Goal: Information Seeking & Learning: Learn about a topic

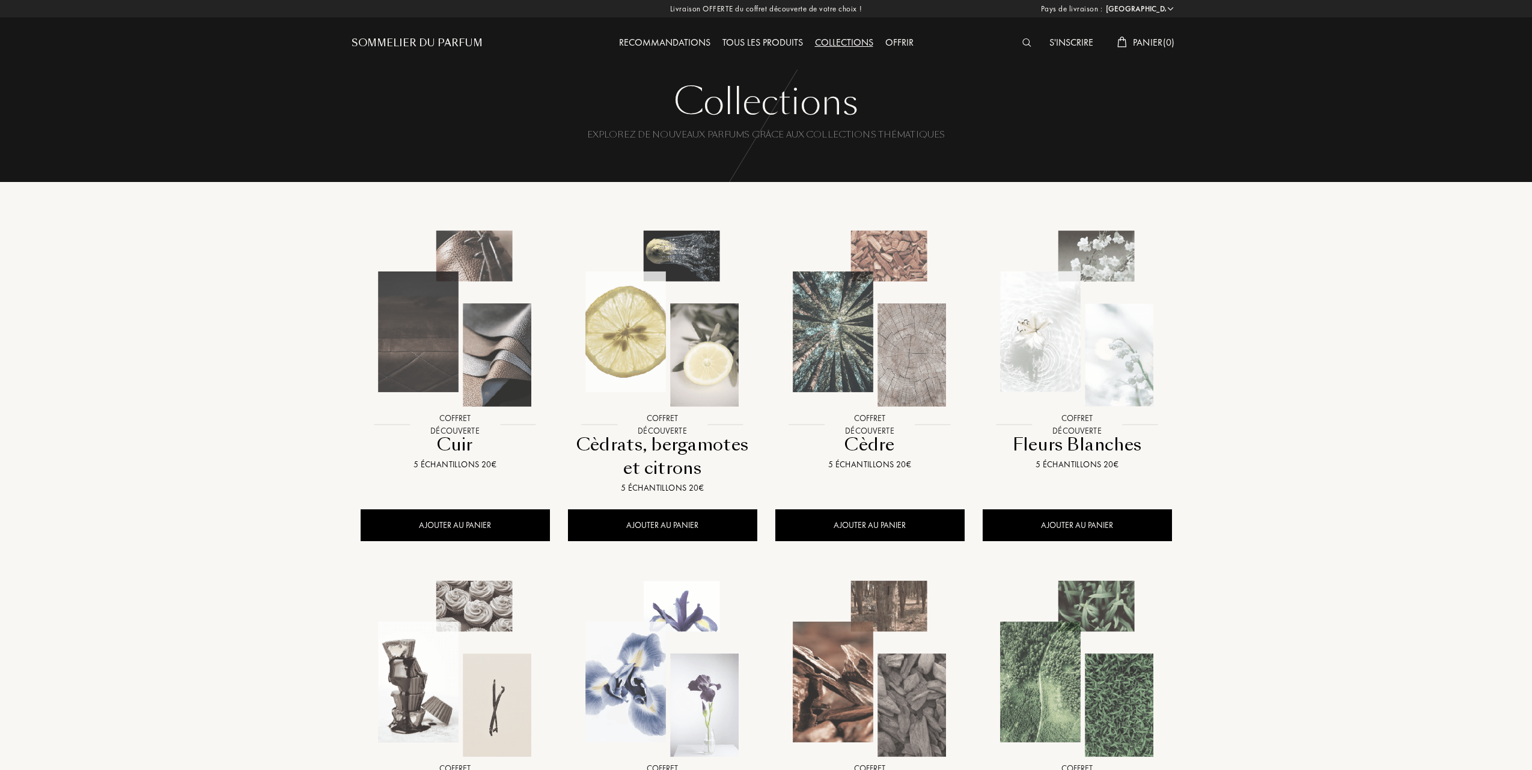
select select "FR"
click at [764, 40] on div "Tous les produits" at bounding box center [760, 43] width 93 height 16
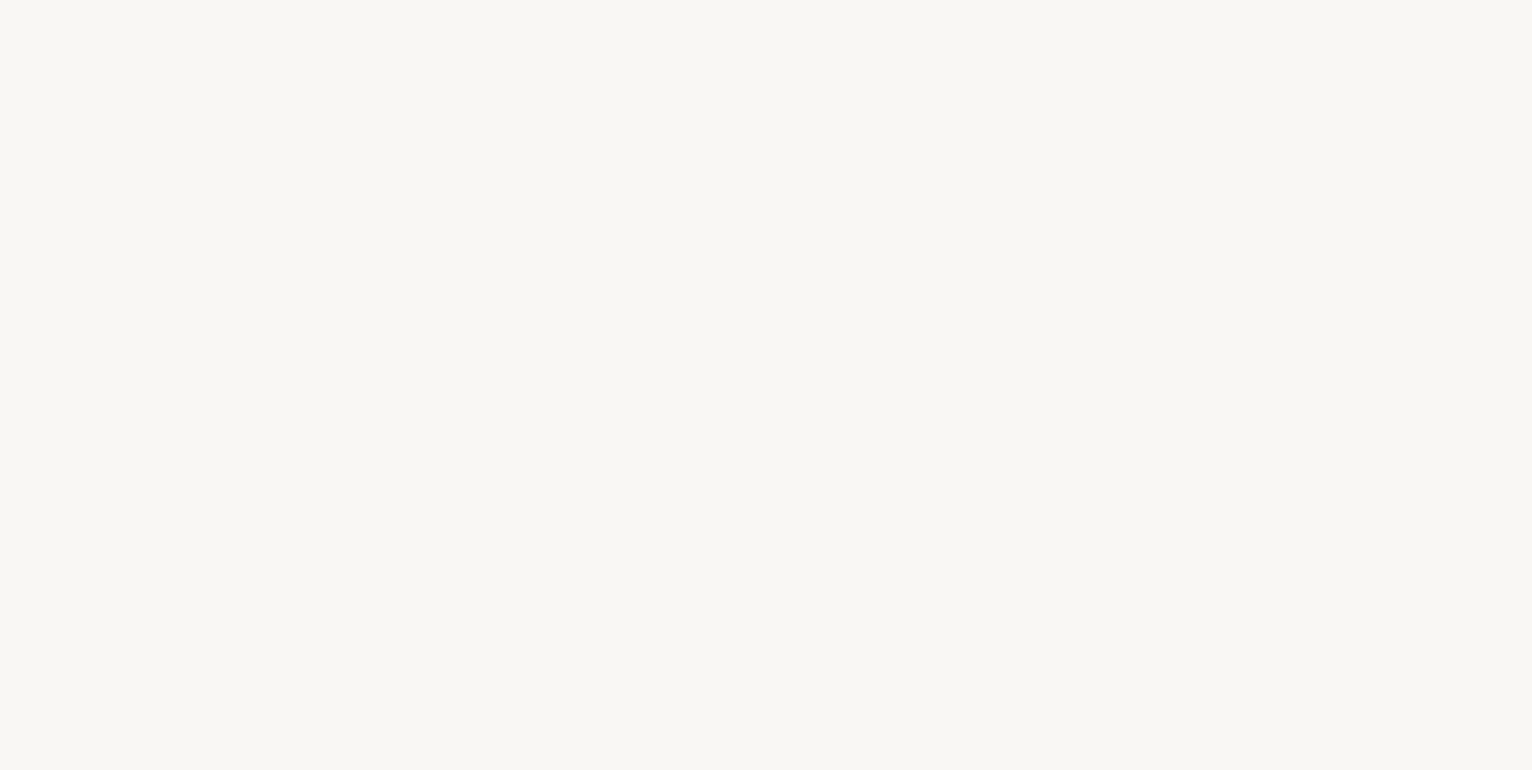
select select "FR"
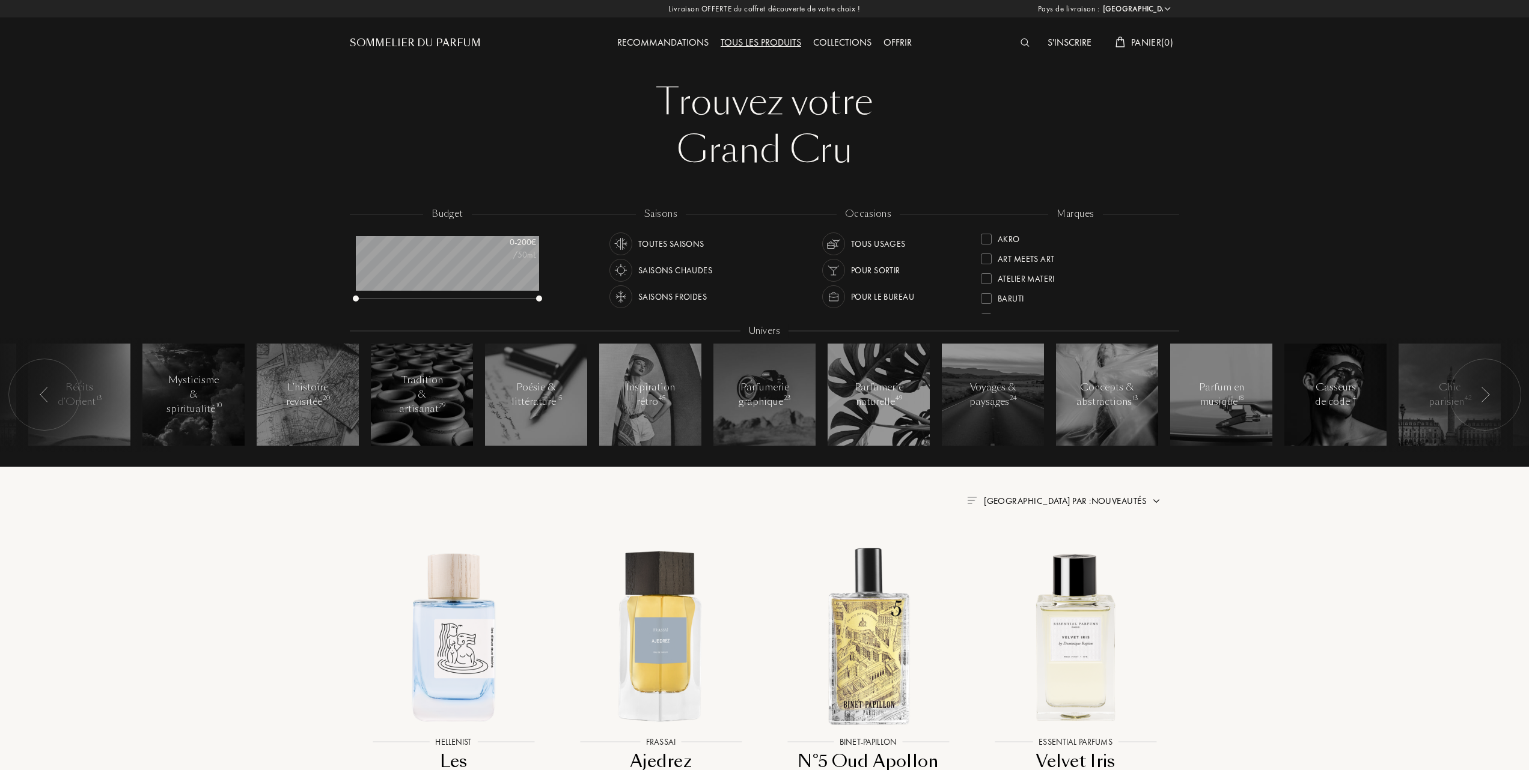
click at [985, 296] on div at bounding box center [986, 298] width 11 height 11
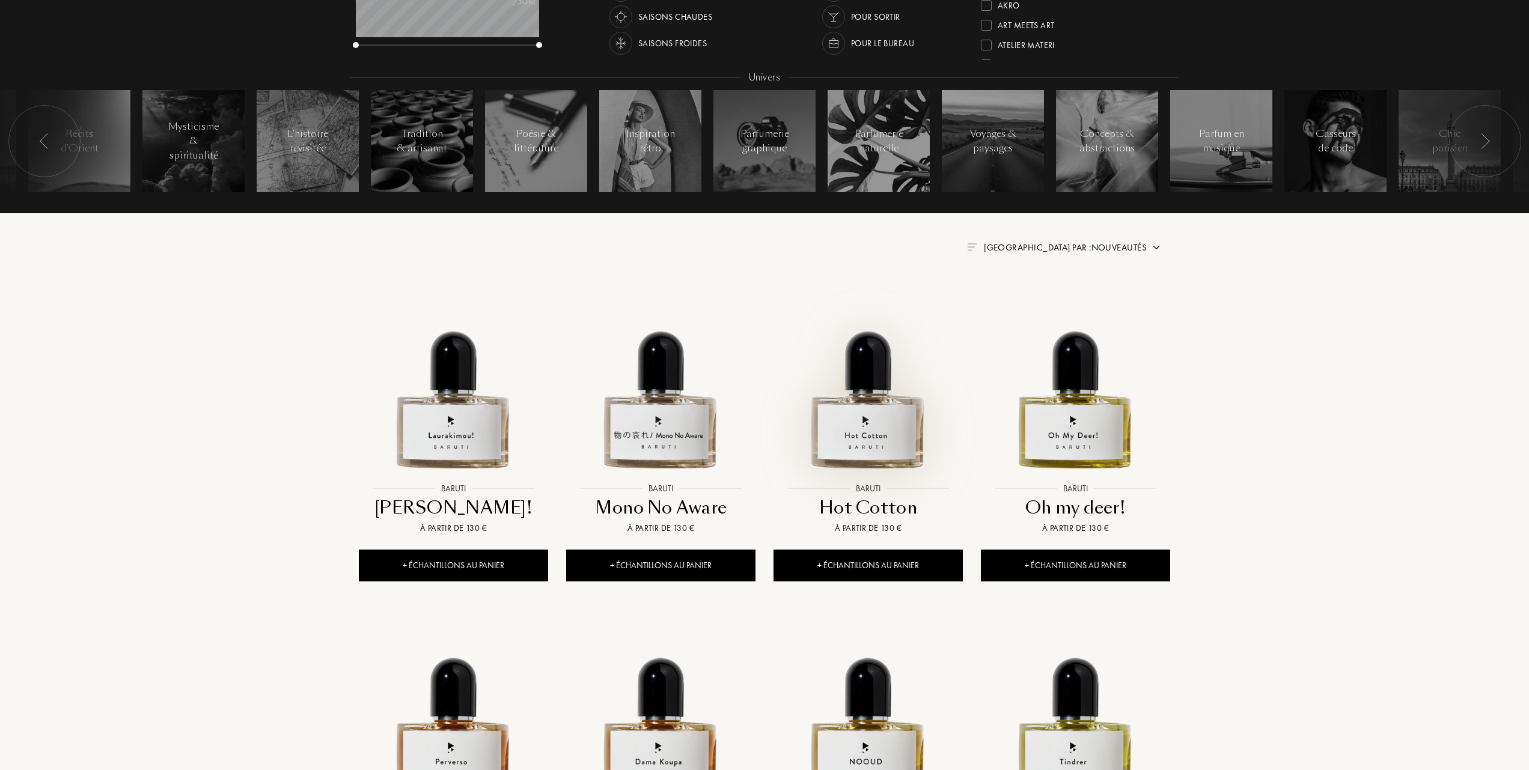
scroll to position [481, 0]
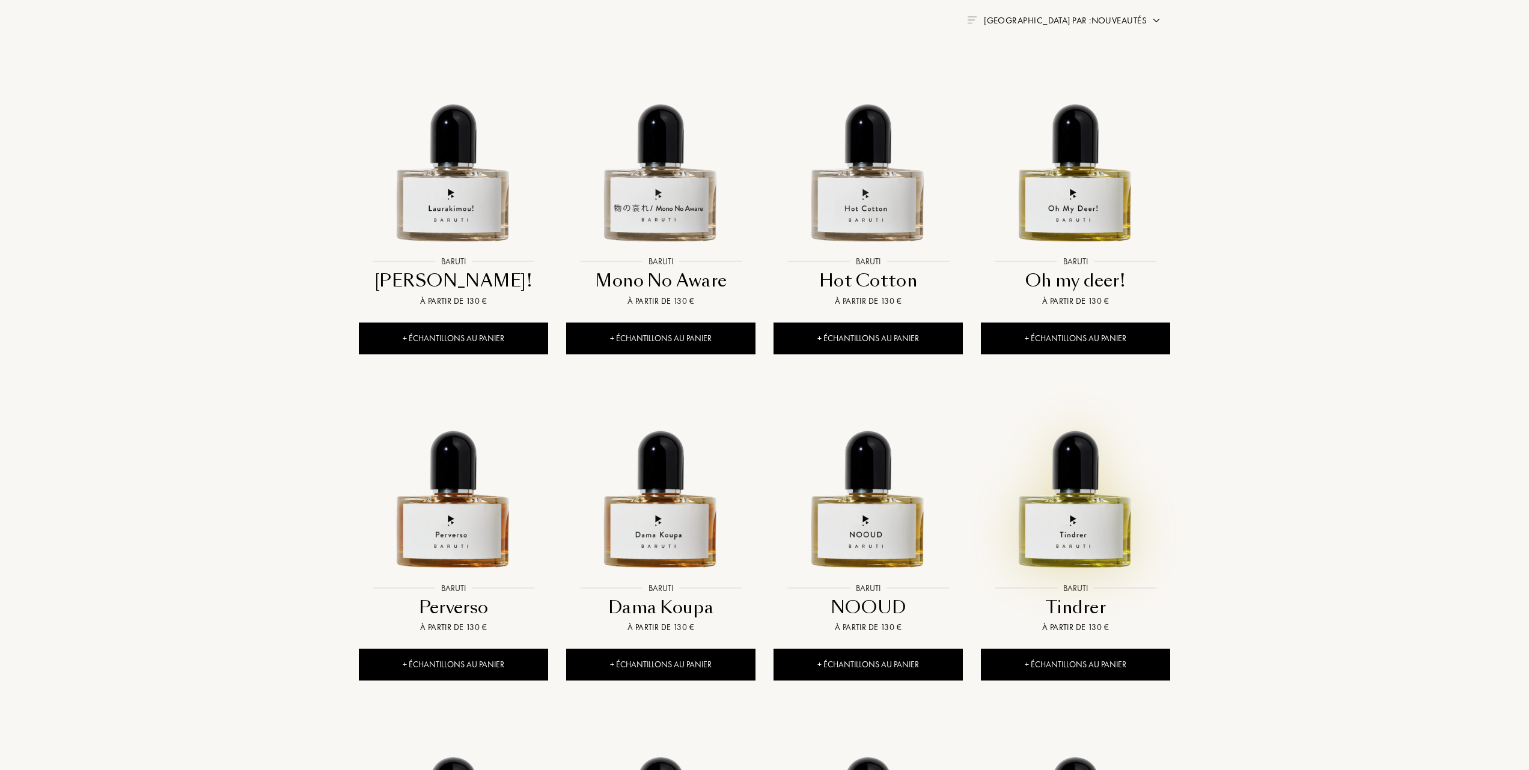
click at [1072, 532] on img at bounding box center [1075, 482] width 187 height 187
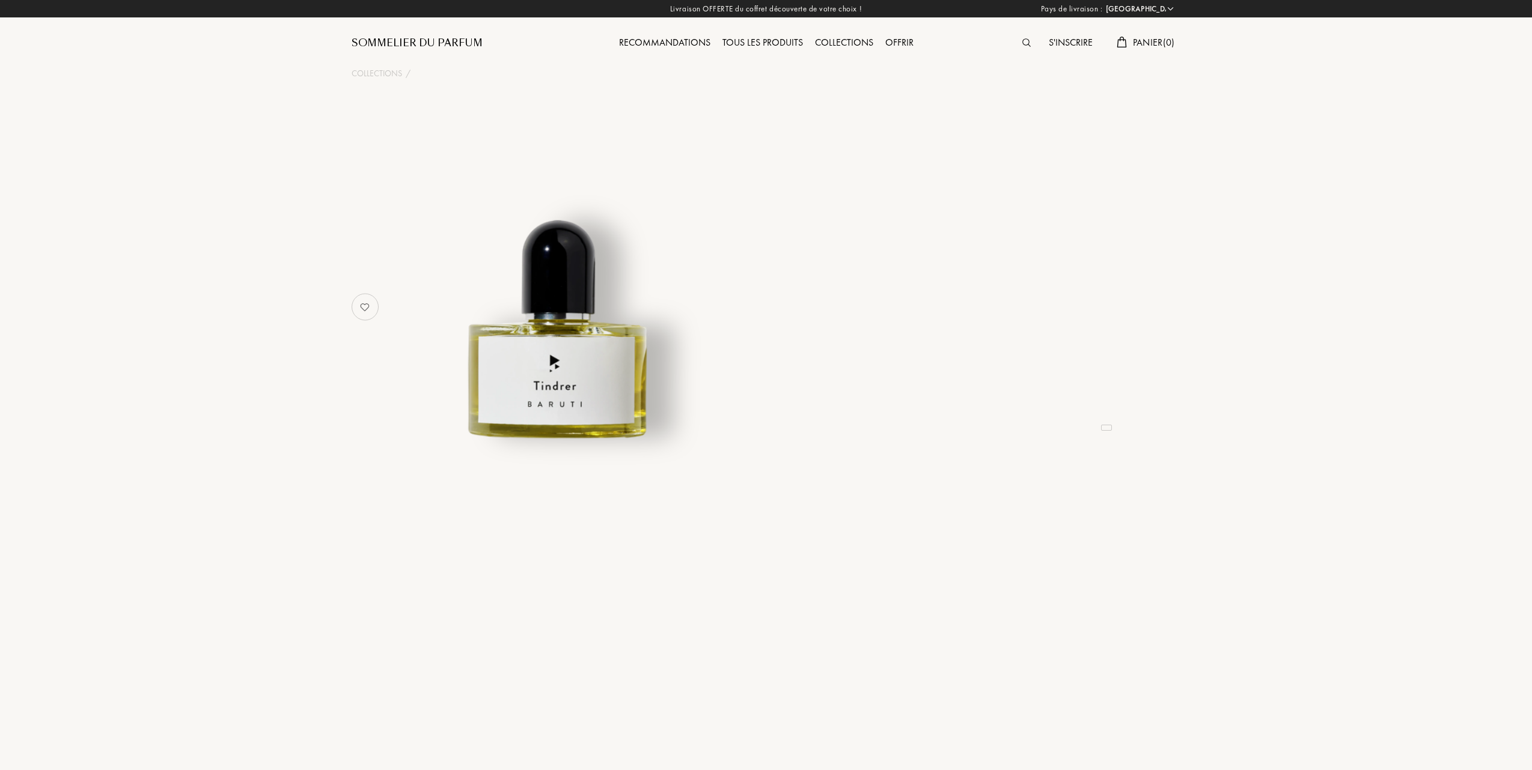
select select "FR"
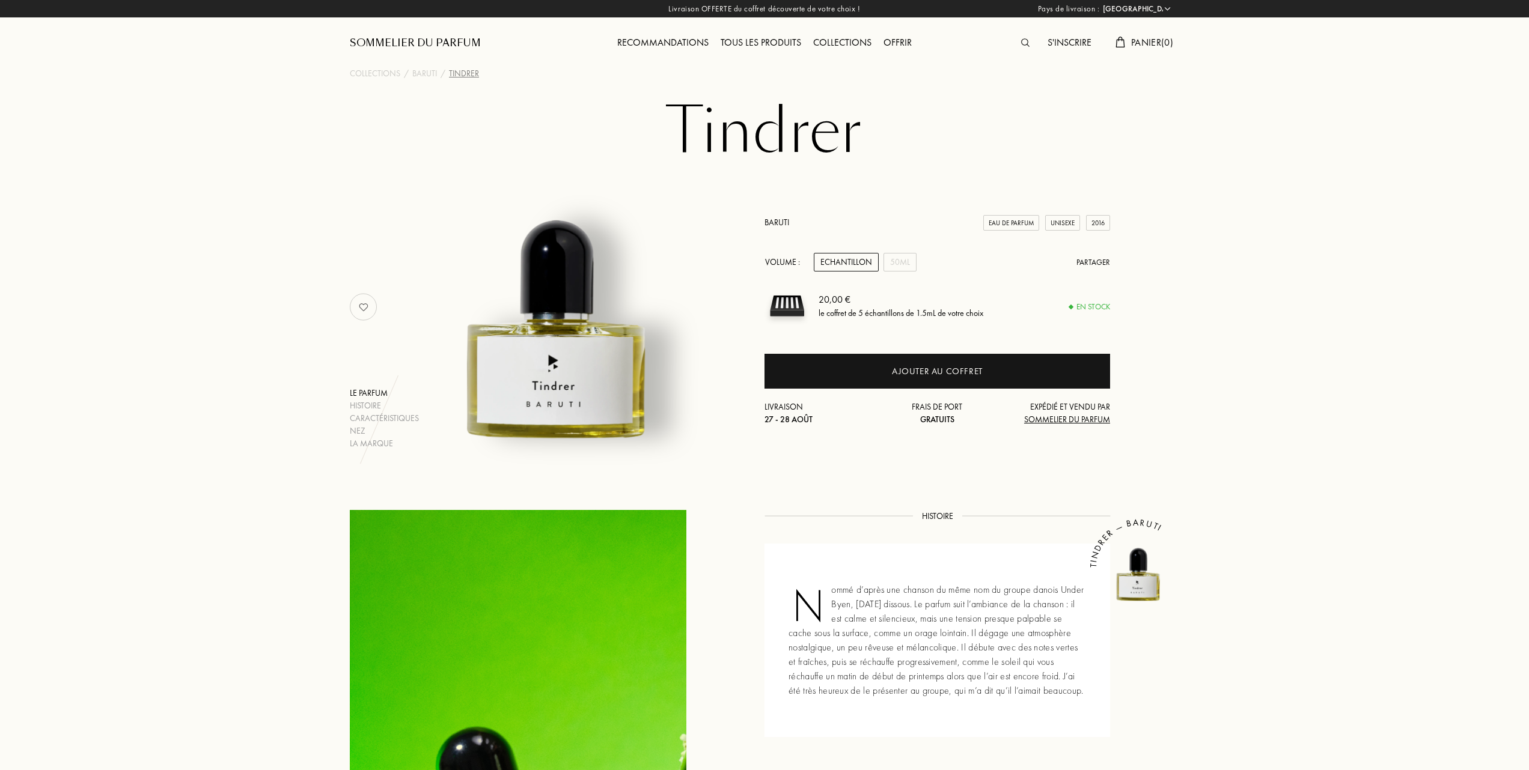
click at [582, 373] on img at bounding box center [557, 301] width 297 height 297
click at [374, 413] on div "Caractéristiques" at bounding box center [384, 418] width 69 height 13
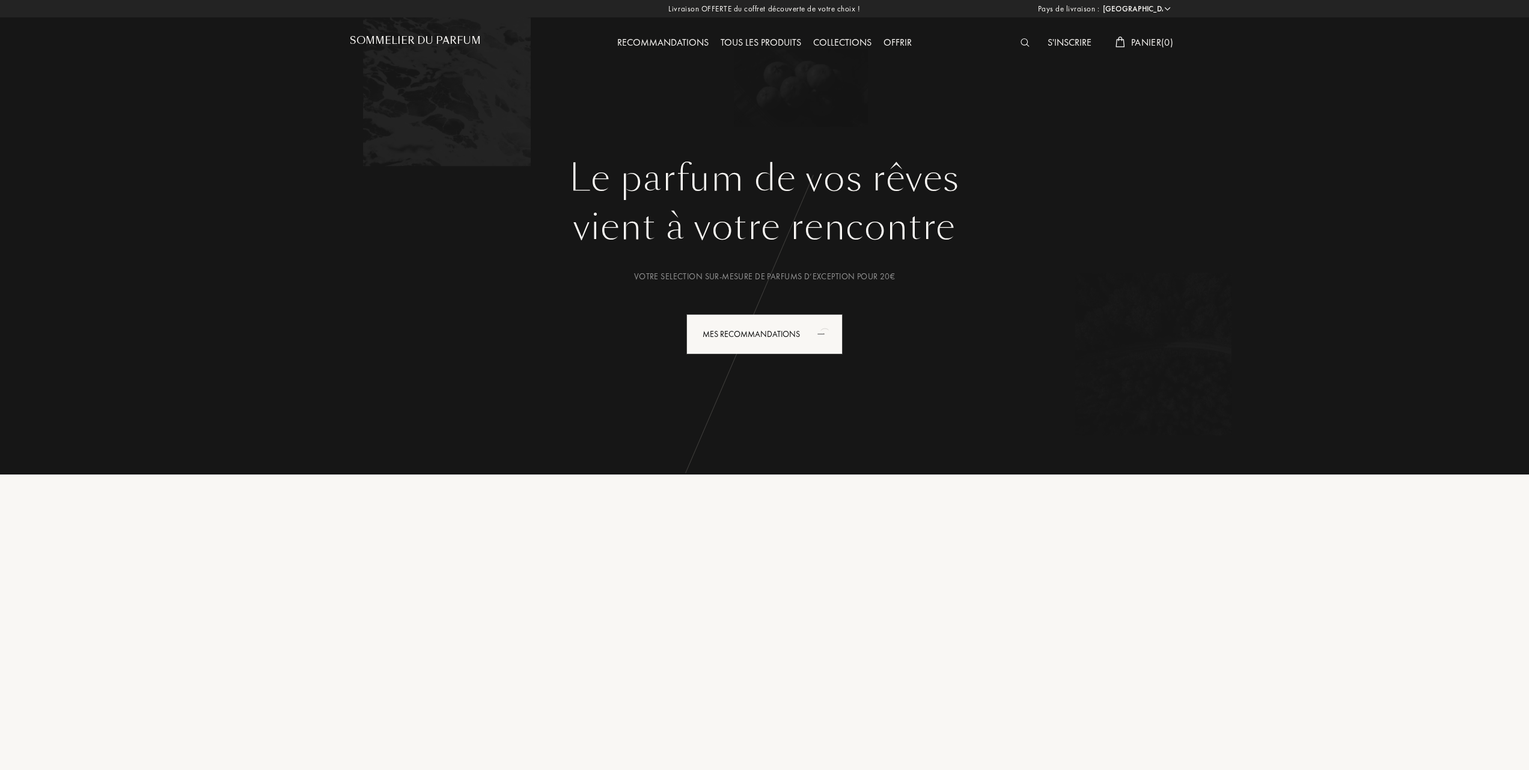
select select "FR"
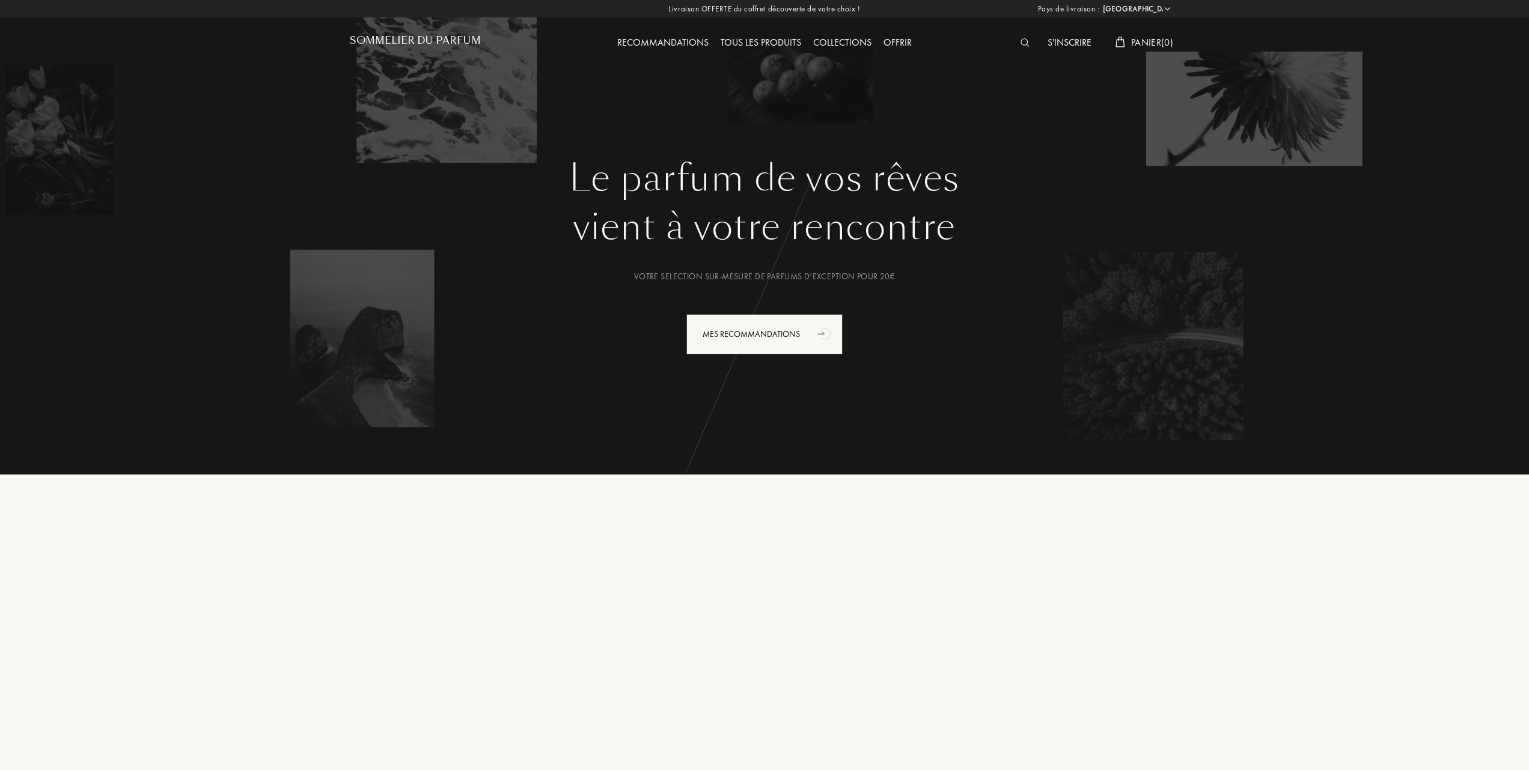
click at [849, 39] on div "Collections" at bounding box center [842, 43] width 70 height 16
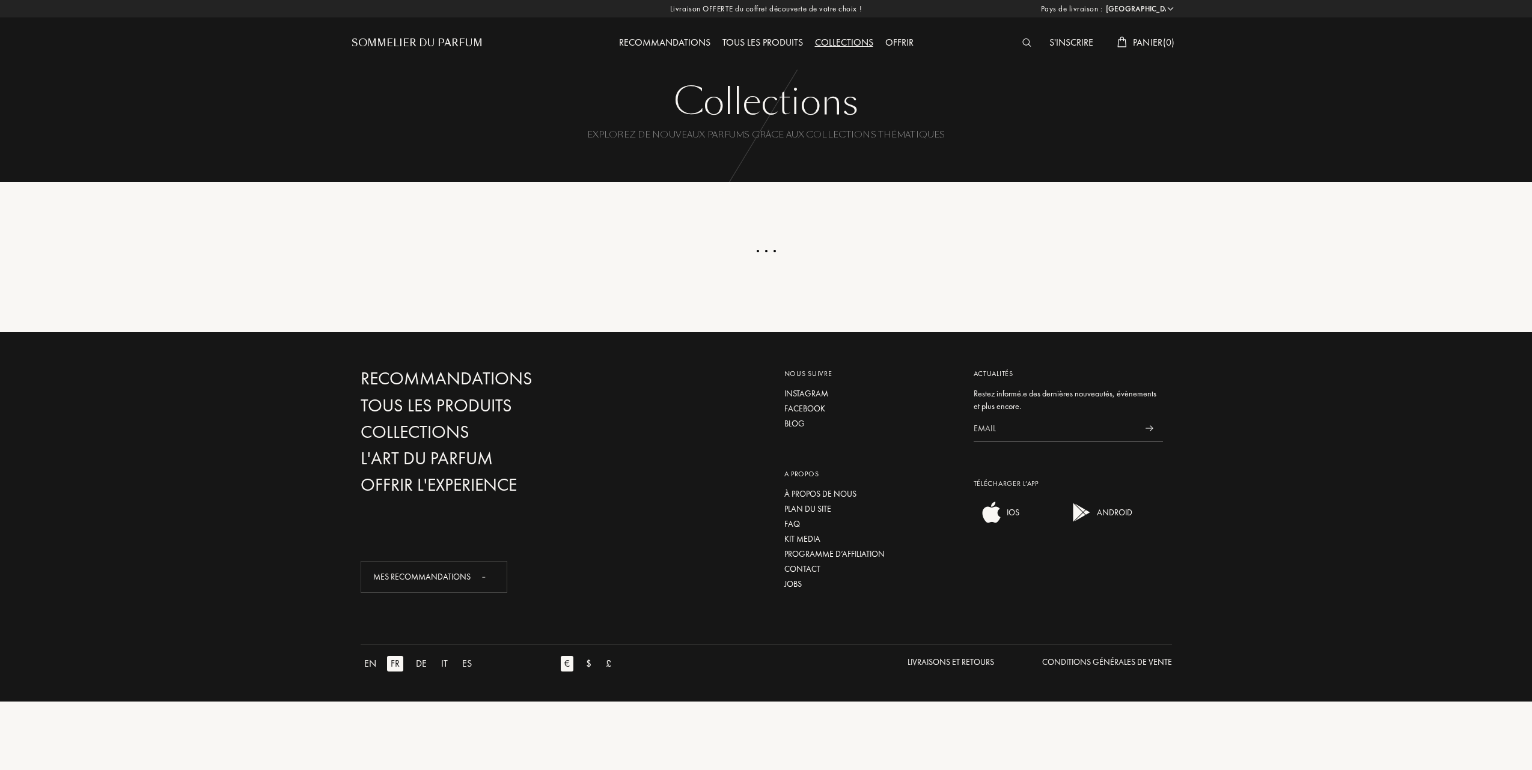
select select "FR"
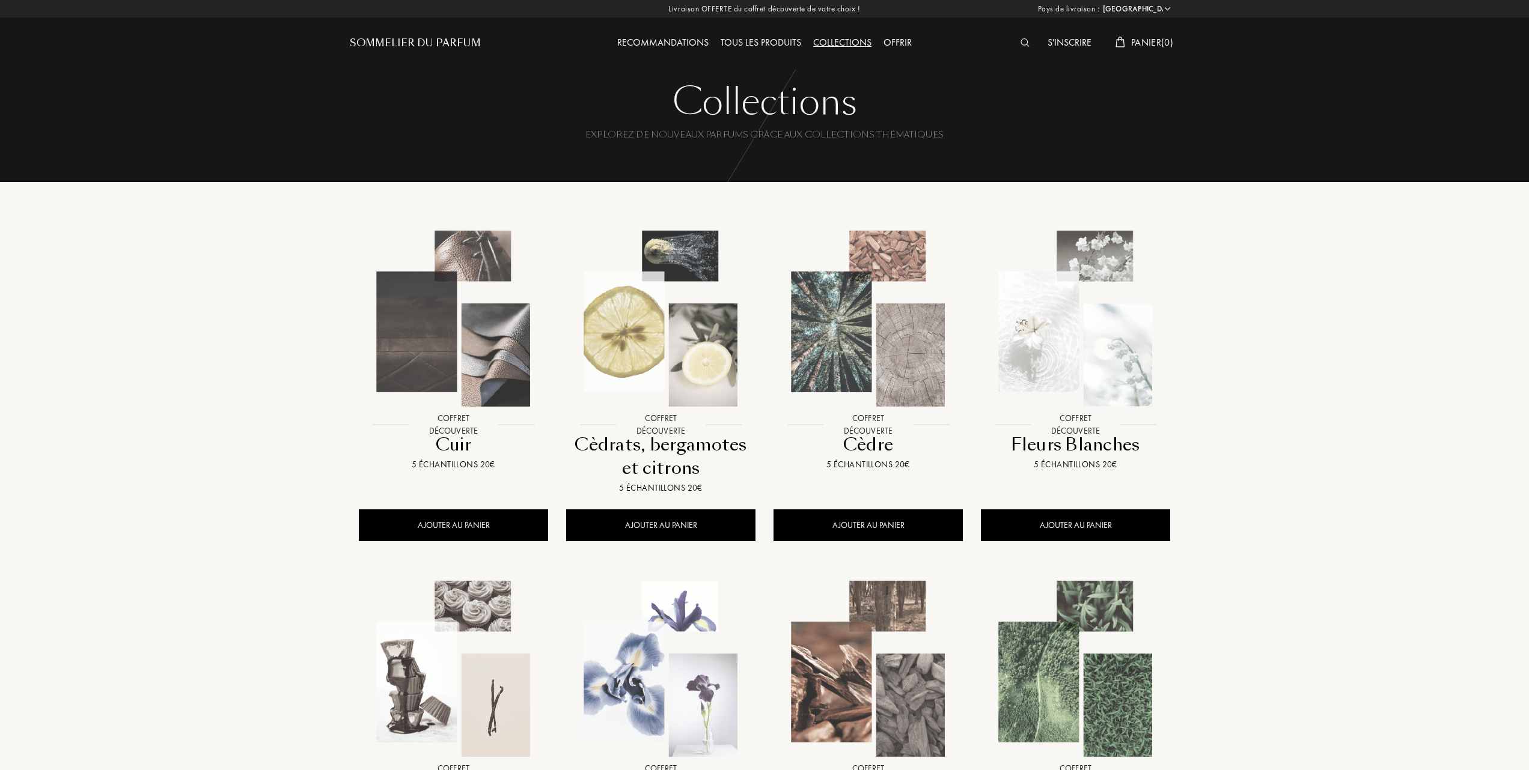
click at [763, 41] on div "Tous les produits" at bounding box center [760, 43] width 93 height 16
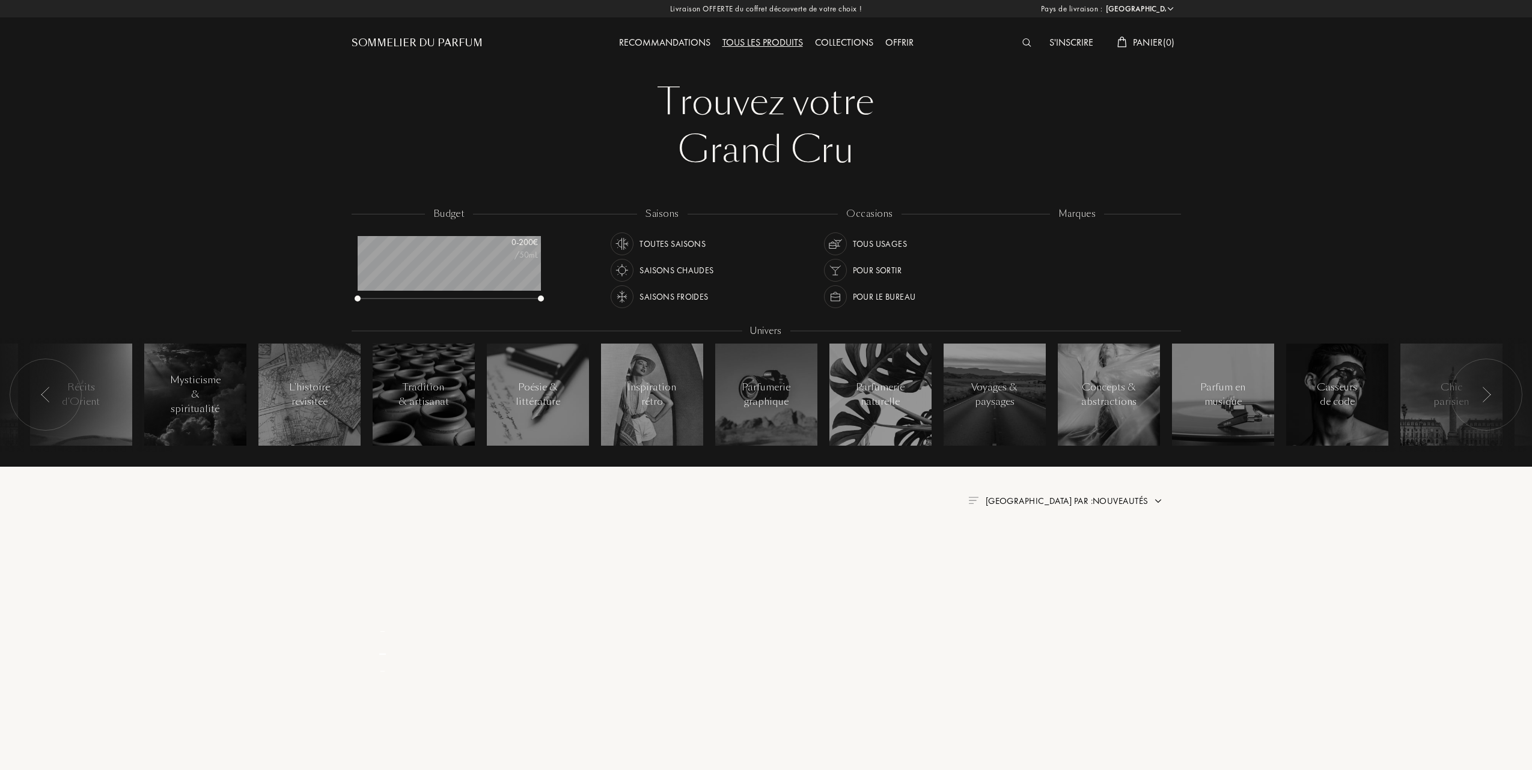
select select "FR"
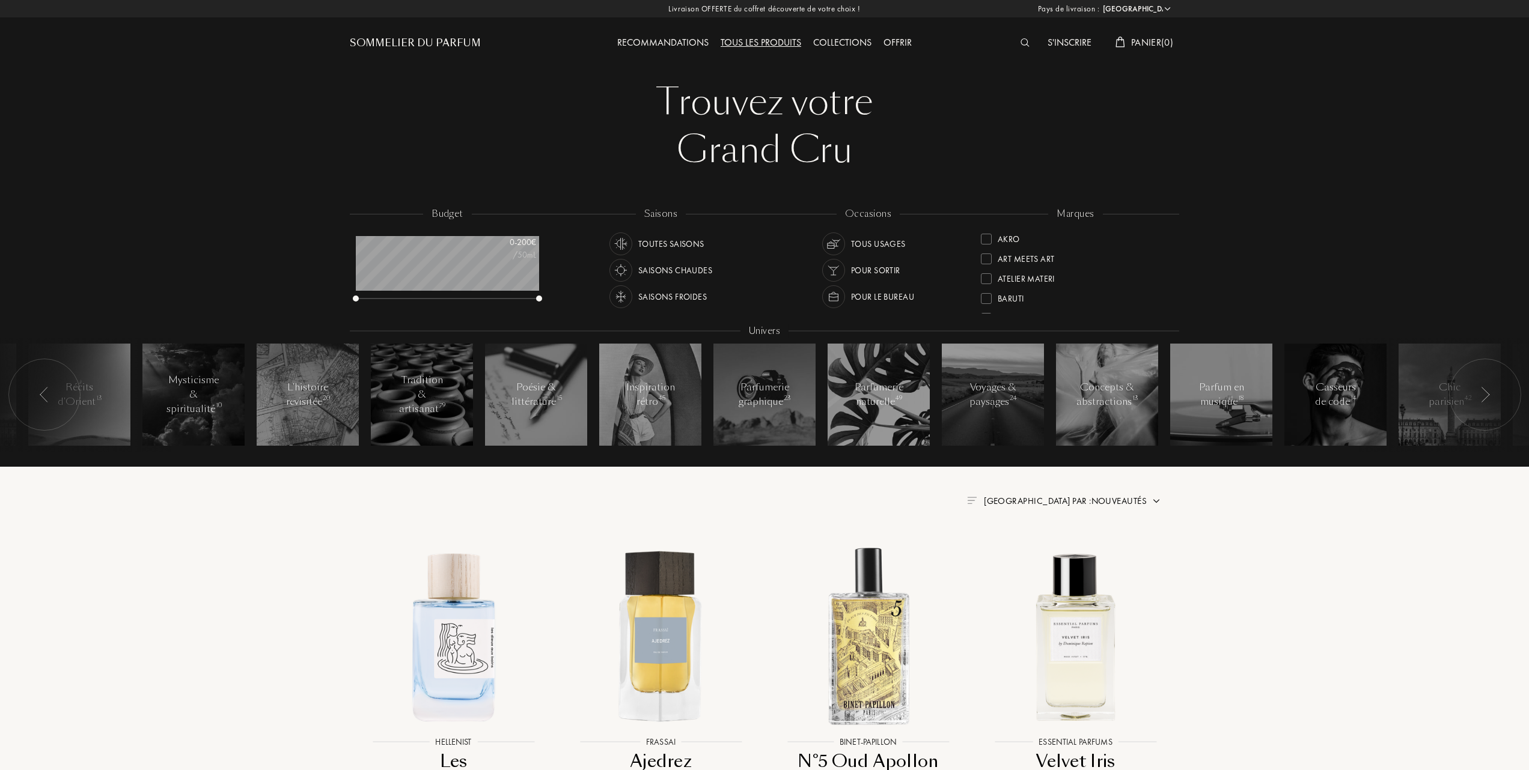
click at [985, 297] on div at bounding box center [986, 298] width 11 height 11
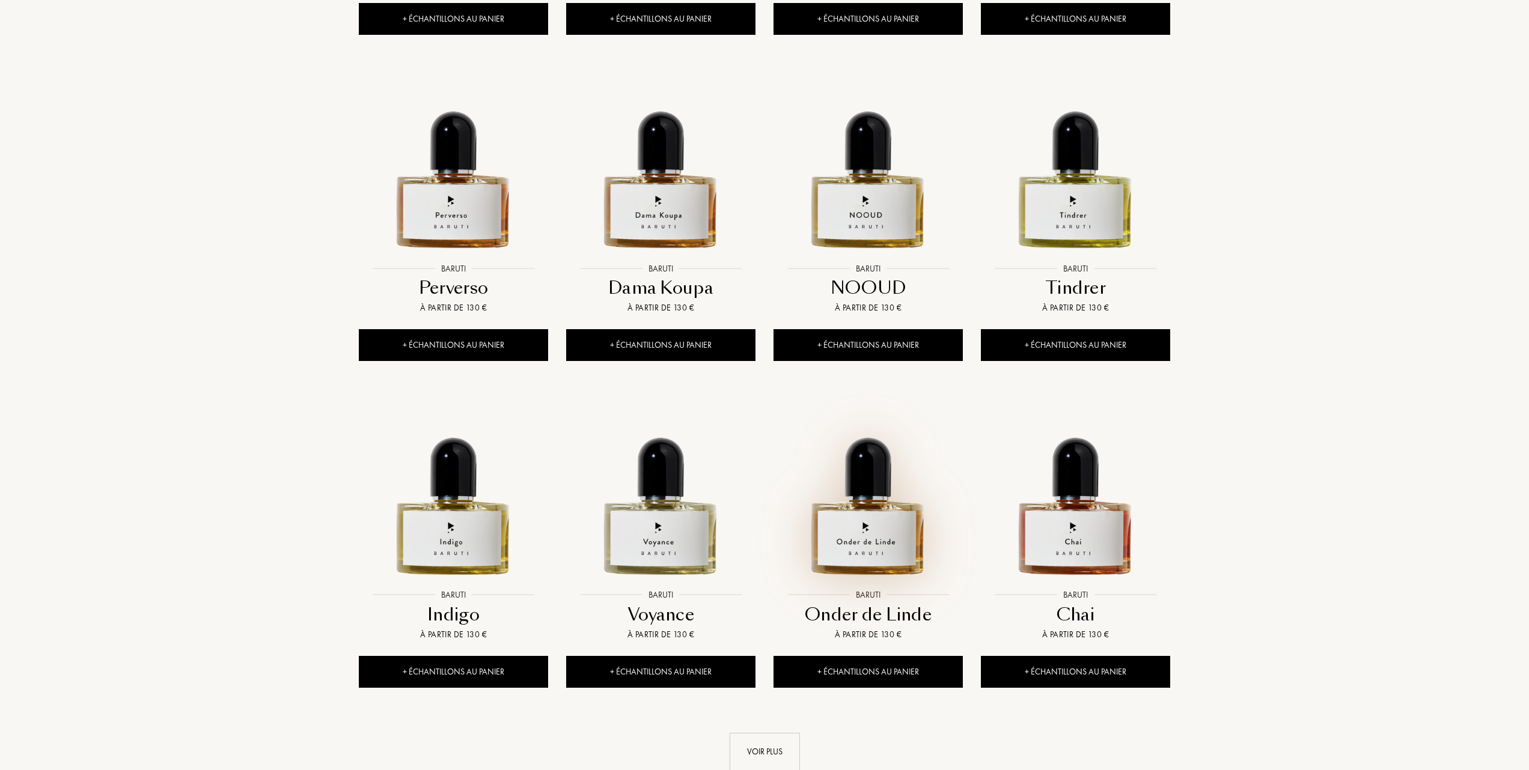
scroll to position [801, 0]
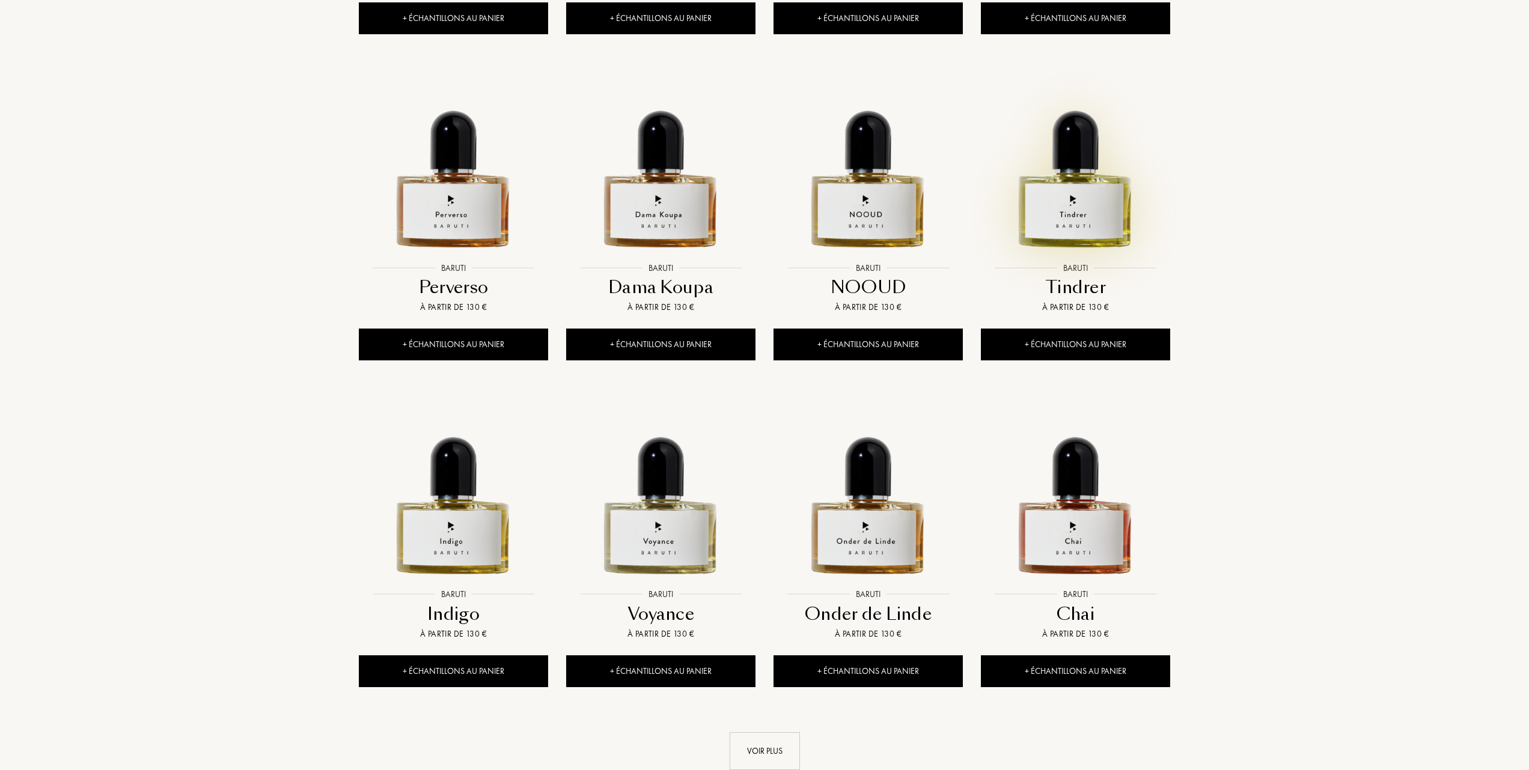
click at [1059, 213] on img at bounding box center [1075, 162] width 187 height 187
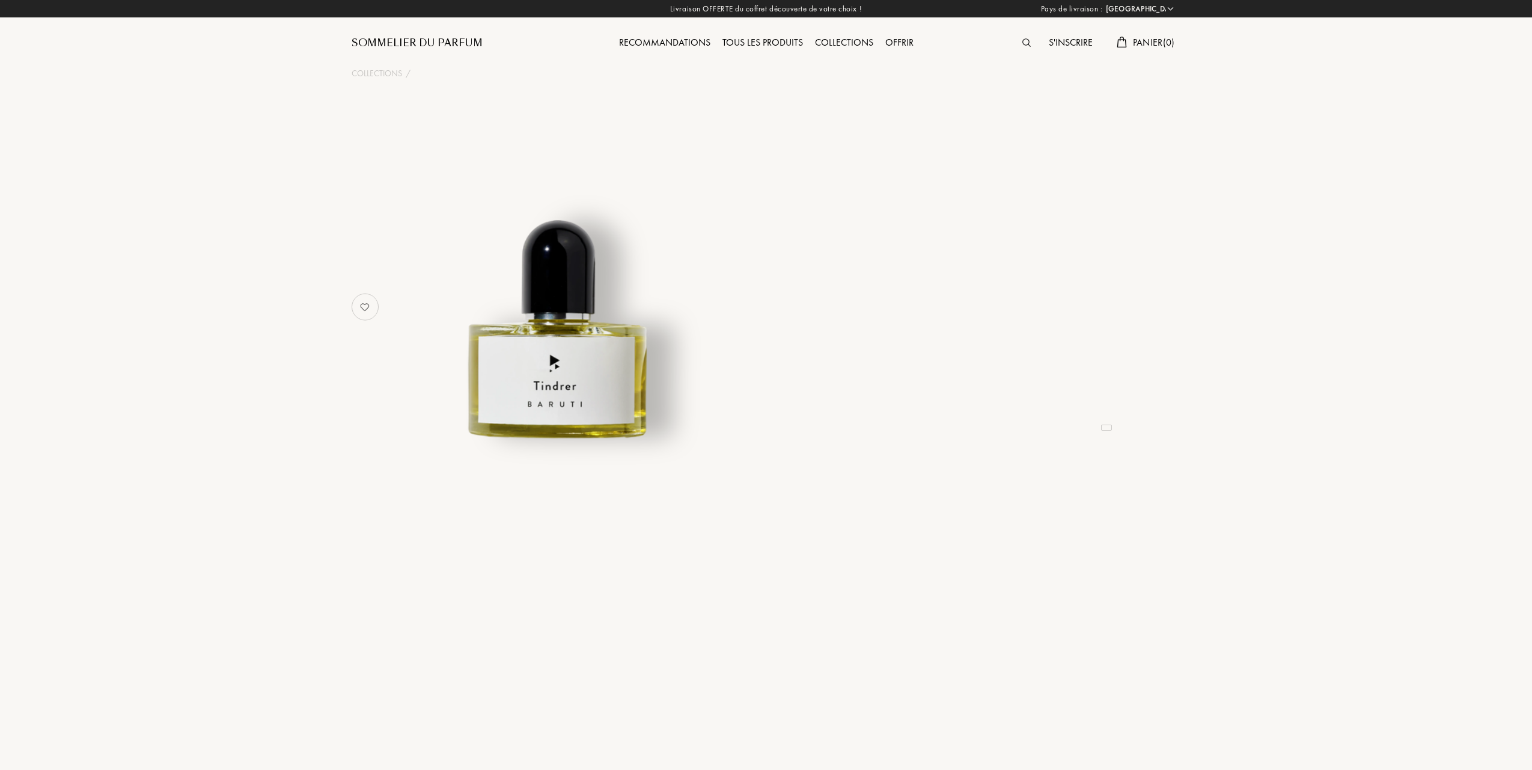
select select "FR"
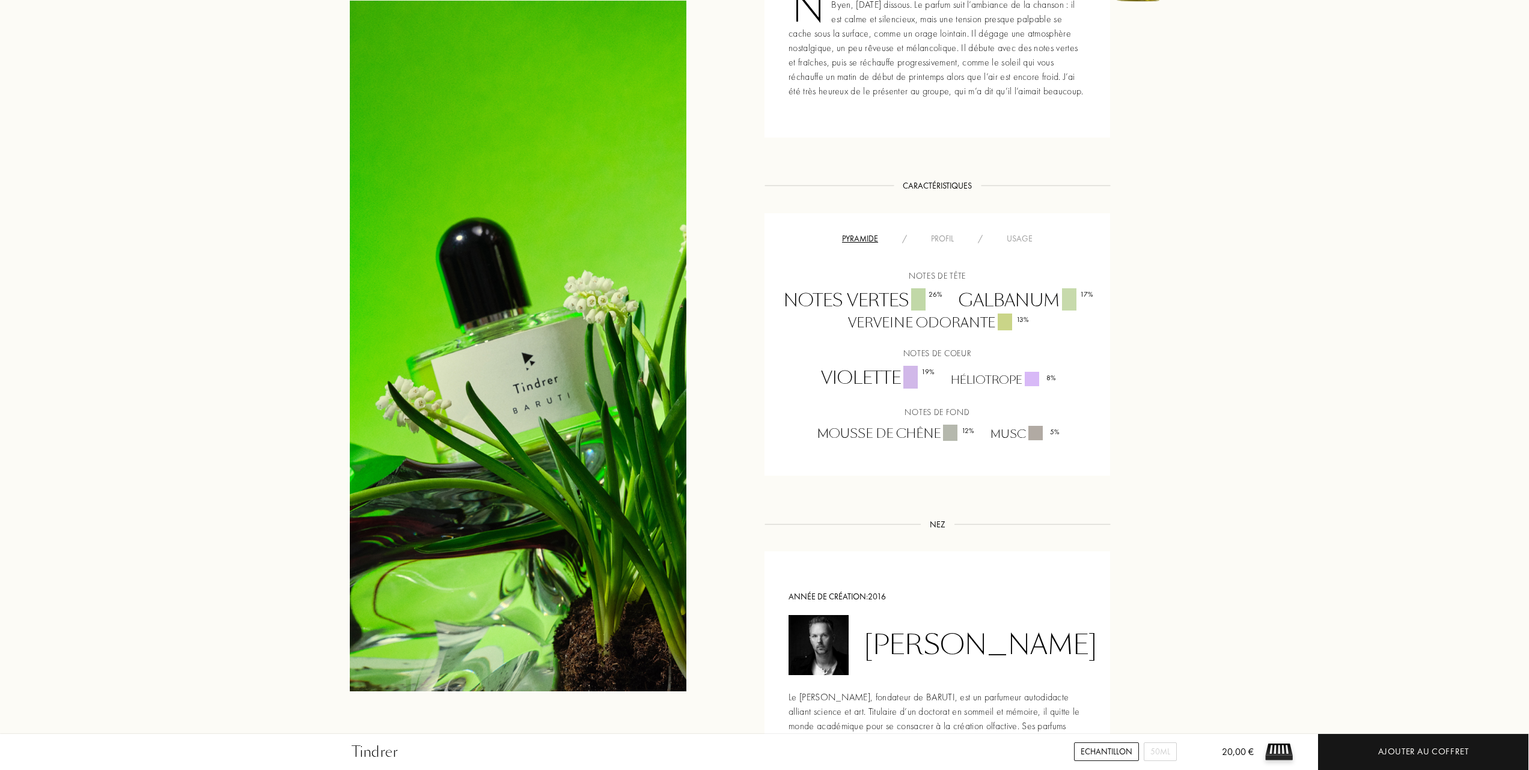
scroll to position [641, 0]
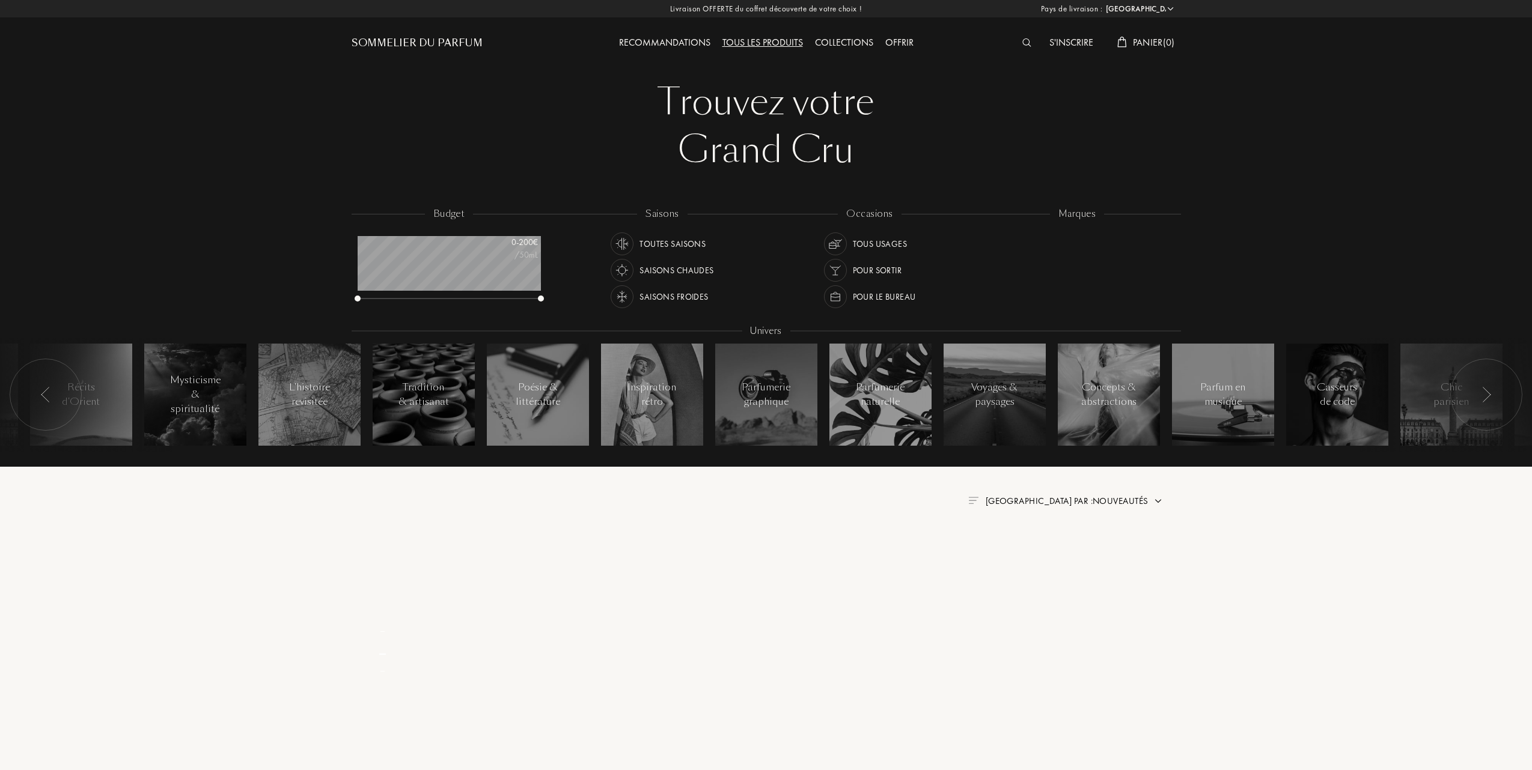
select select "FR"
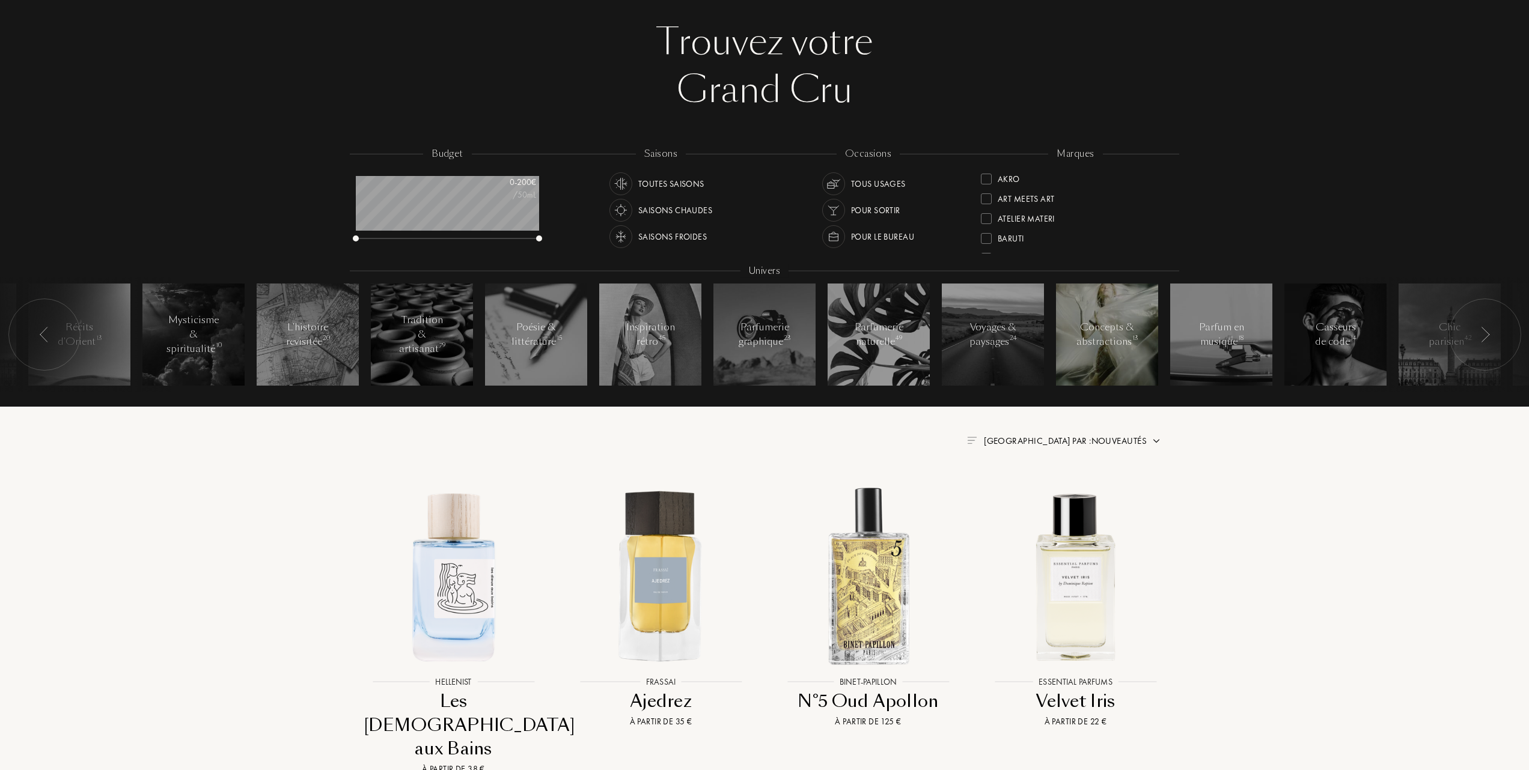
scroll to position [160, 0]
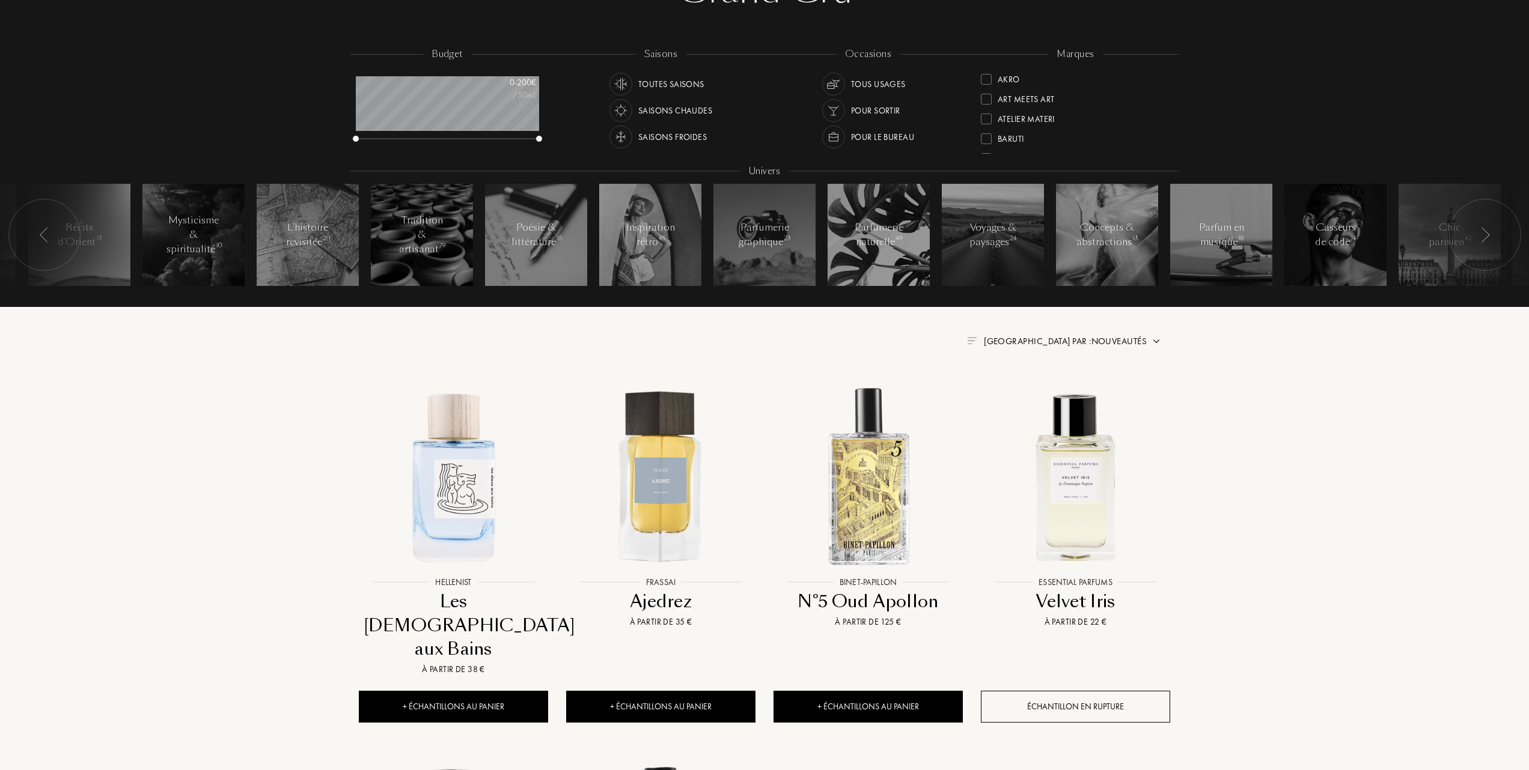
click at [986, 137] on div at bounding box center [986, 138] width 11 height 11
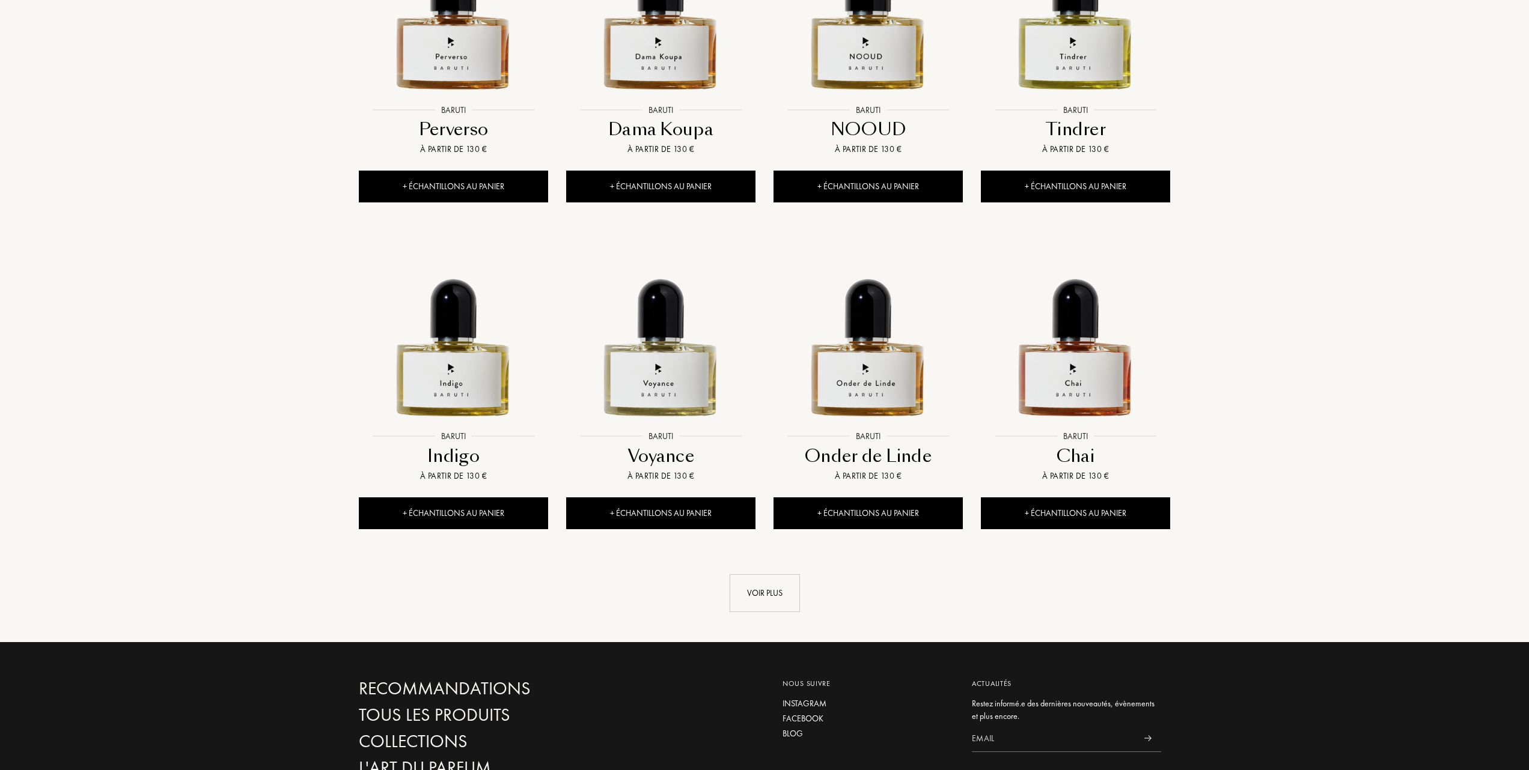
scroll to position [881, 0]
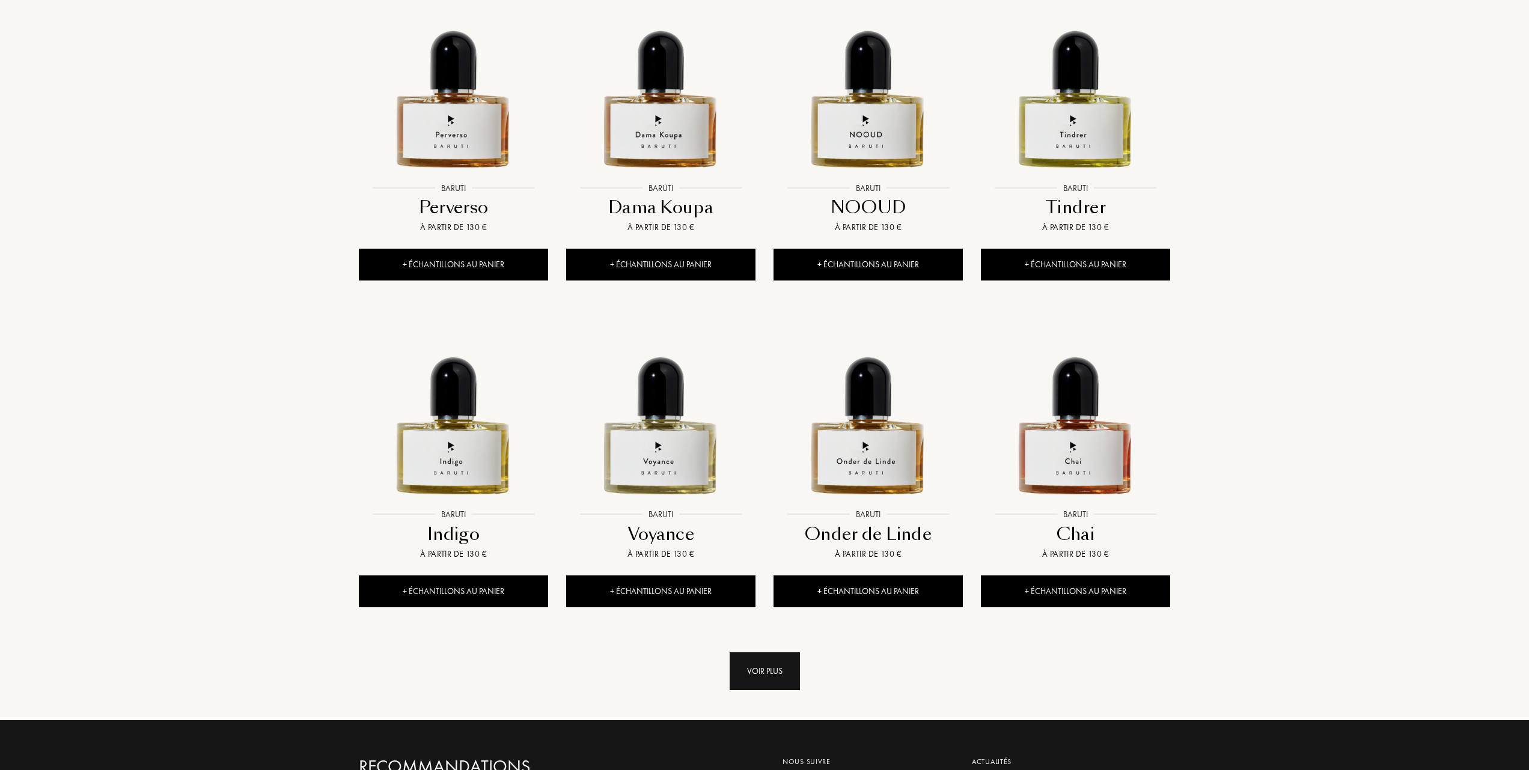
click at [766, 674] on div "Voir plus" at bounding box center [764, 672] width 70 height 38
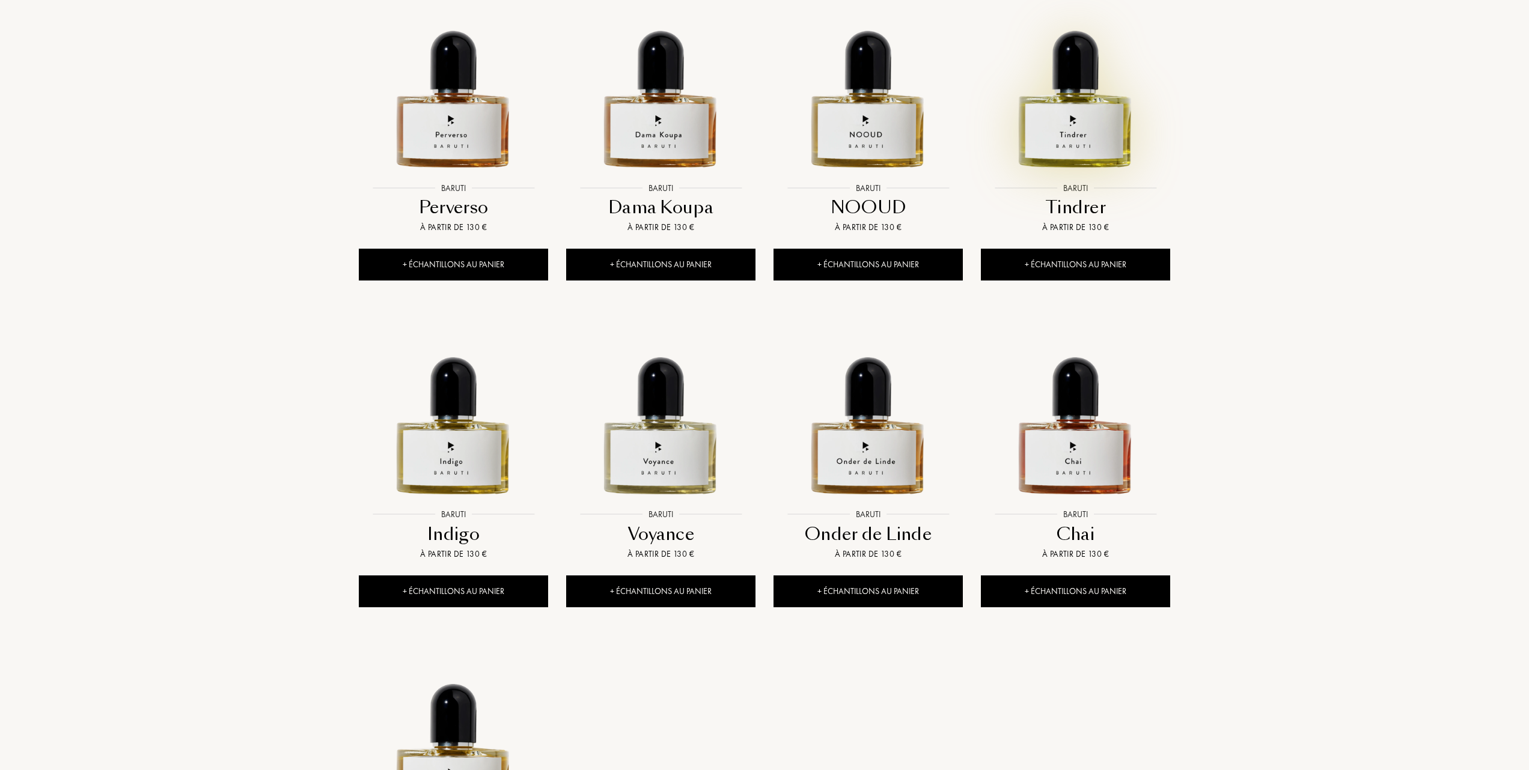
click at [1064, 133] on img at bounding box center [1075, 82] width 187 height 187
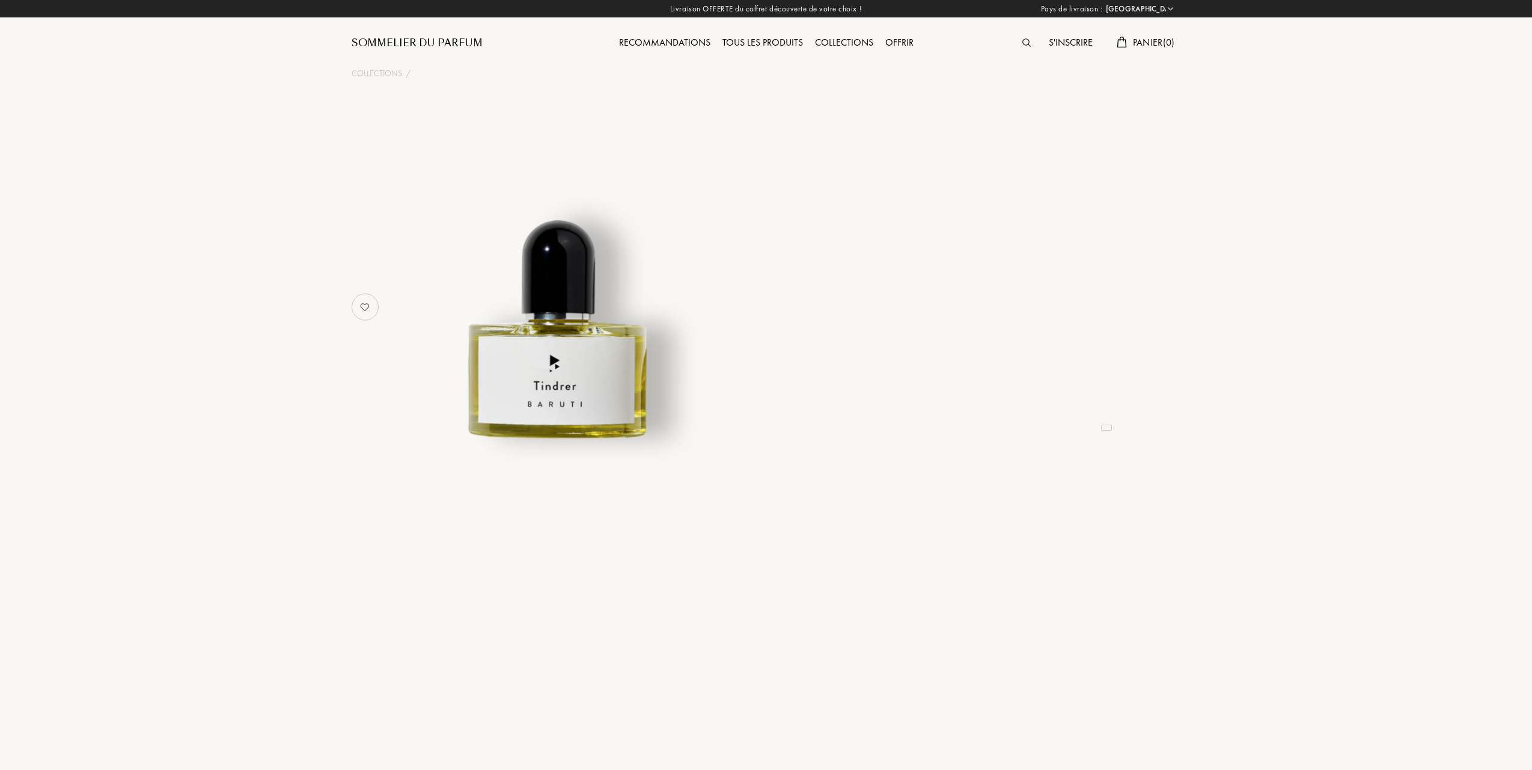
select select "FR"
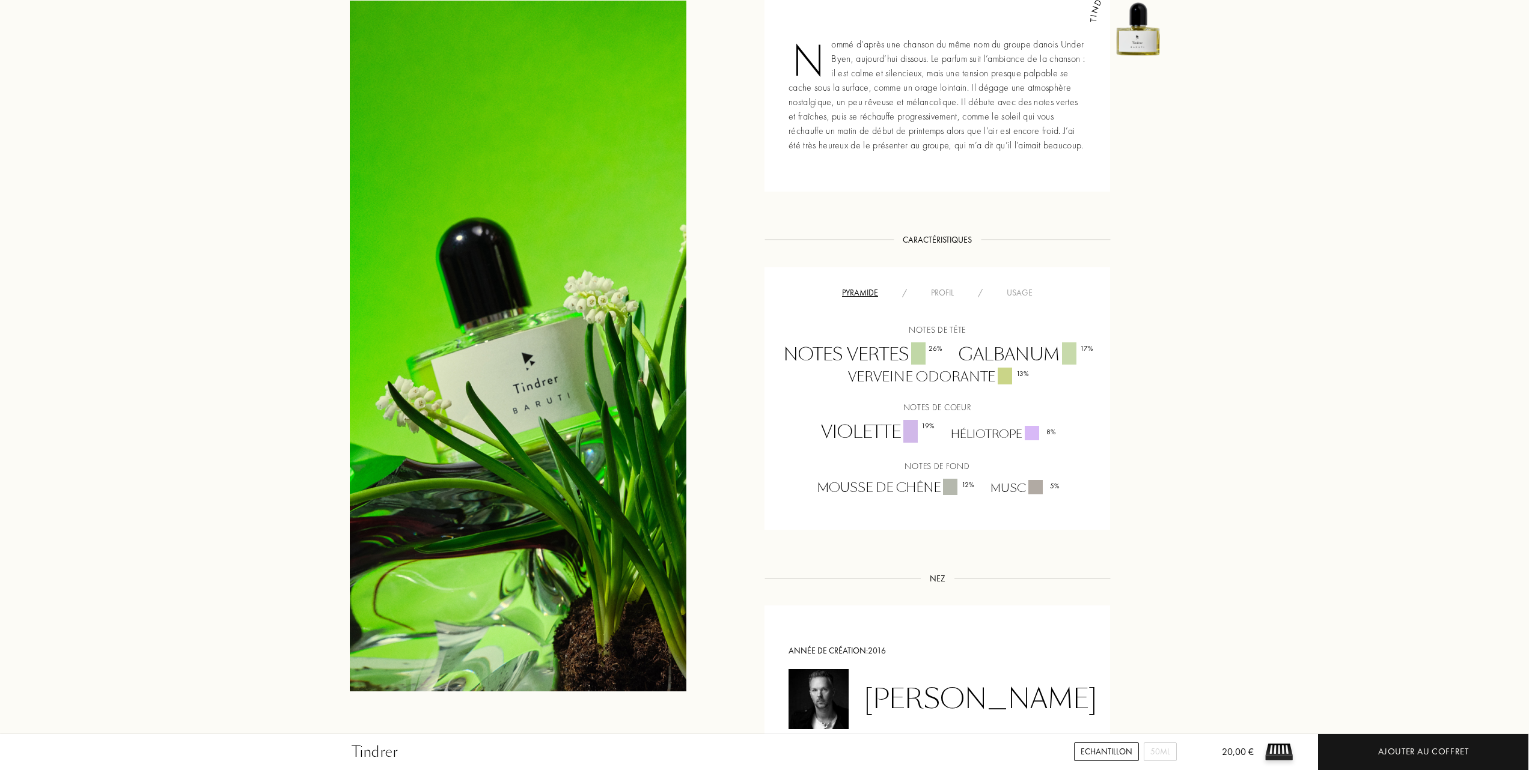
scroll to position [561, 0]
